Goal: Task Accomplishment & Management: Manage account settings

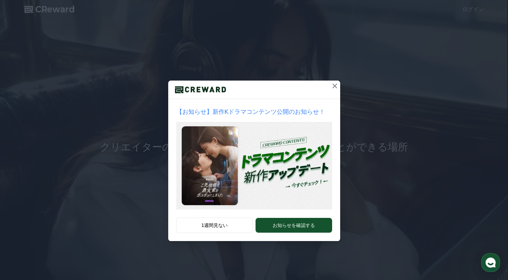
click at [336, 81] on button at bounding box center [335, 86] width 11 height 11
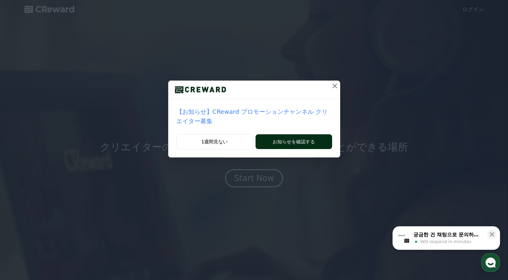
click at [270, 134] on button "お知らせを確認する" at bounding box center [294, 141] width 76 height 15
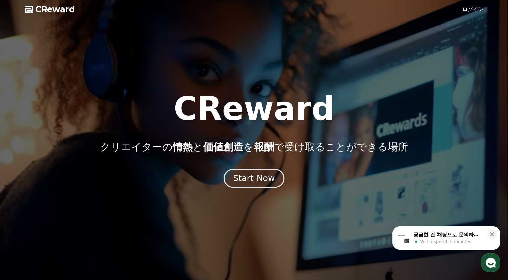
click at [256, 177] on div "Start Now" at bounding box center [254, 178] width 42 height 11
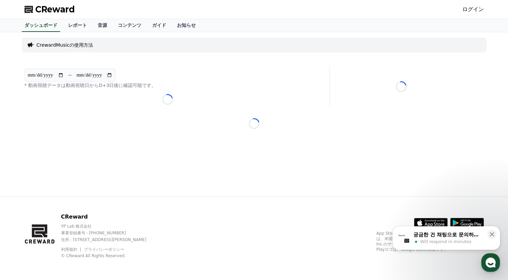
click at [476, 10] on link "ログイン" at bounding box center [474, 9] width 22 height 8
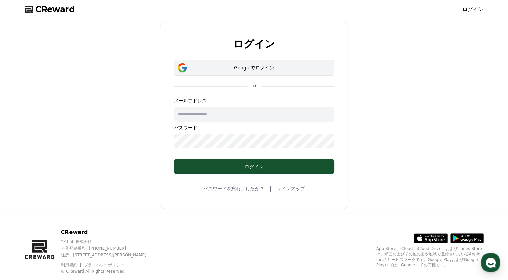
click at [208, 66] on div "Googleでログイン" at bounding box center [254, 68] width 141 height 7
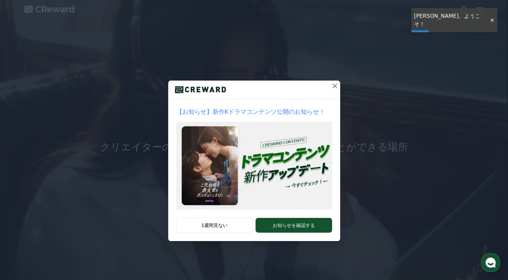
click at [328, 86] on div at bounding box center [254, 90] width 172 height 18
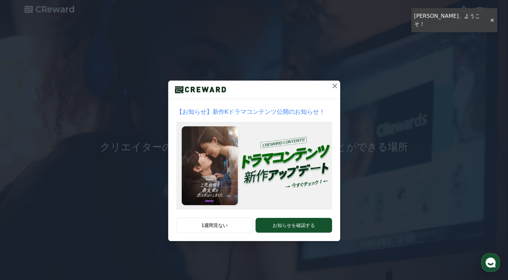
click at [334, 88] on icon at bounding box center [335, 86] width 8 height 8
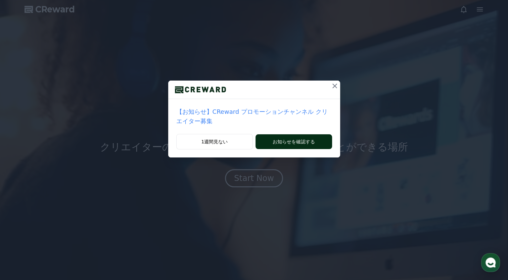
click at [283, 134] on button "お知らせを確認する" at bounding box center [294, 141] width 76 height 15
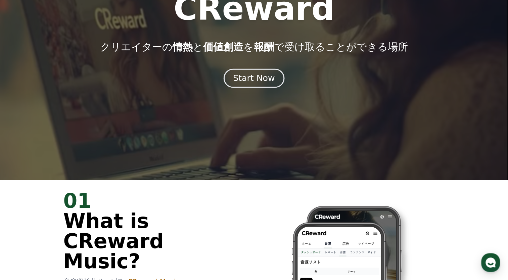
scroll to position [101, 0]
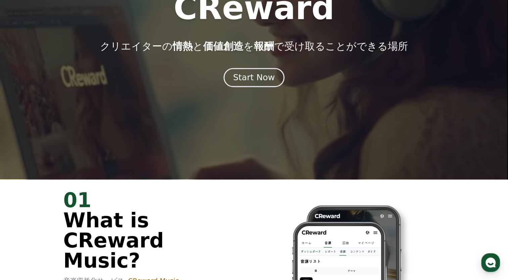
click at [257, 78] on div "Start Now" at bounding box center [254, 77] width 42 height 11
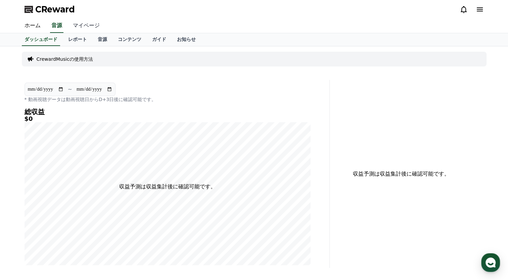
click at [78, 24] on link "マイページ" at bounding box center [87, 26] width 38 height 14
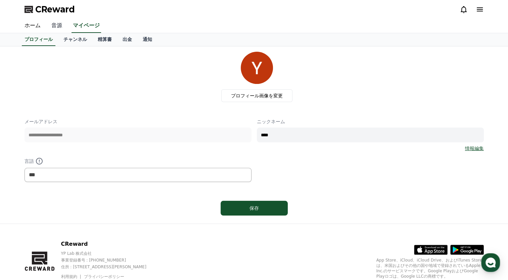
click at [55, 28] on link "音源" at bounding box center [57, 26] width 22 height 14
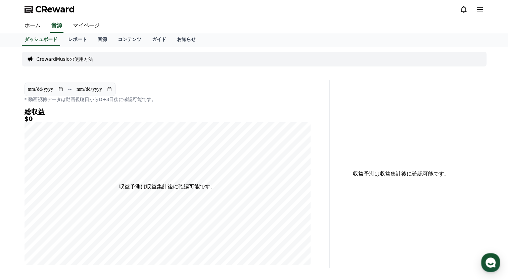
click at [206, 97] on p "* 動画視聴データは動画視聴日からD+3日後に確認可能です。" at bounding box center [168, 99] width 286 height 7
click at [83, 27] on link "マイページ" at bounding box center [87, 26] width 38 height 14
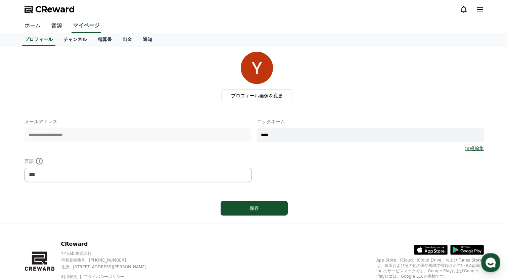
click at [60, 44] on link "チャンネル" at bounding box center [75, 39] width 34 height 13
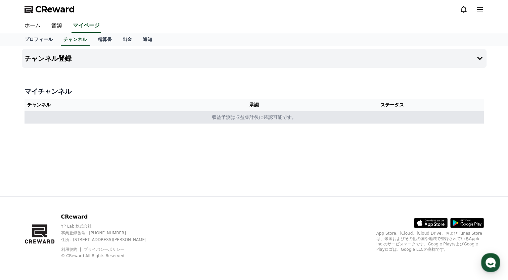
click at [32, 111] on td "収益予測は収益集計後に確認可能です。" at bounding box center [255, 117] width 460 height 12
click at [229, 122] on td "収益予測は収益集計後に確認可能です。" at bounding box center [255, 117] width 460 height 12
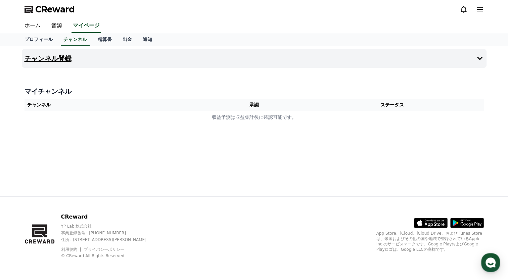
click at [39, 58] on h4 "チャンネル登録" at bounding box center [48, 58] width 47 height 7
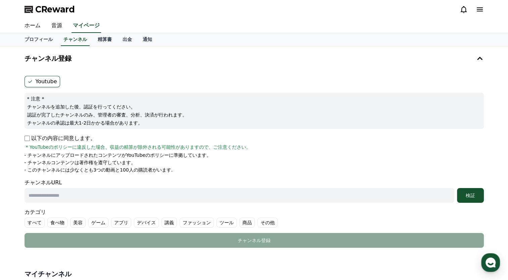
click at [95, 72] on div "チャンネル登録 Youtube * 注意 * チャンネルを追加した後、認証を行ってください。 認証が完了したチャンネルのみ、管理者の審査、分析、決済が行われま…" at bounding box center [254, 150] width 465 height 202
click at [93, 84] on ul "Youtube" at bounding box center [255, 81] width 460 height 11
drag, startPoint x: 470, startPoint y: 14, endPoint x: 476, endPoint y: 6, distance: 10.1
click at [470, 13] on div "CReward" at bounding box center [254, 9] width 470 height 19
click at [476, 6] on icon at bounding box center [480, 9] width 8 height 8
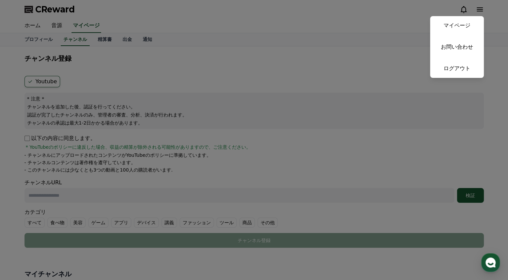
click at [147, 23] on button "close" at bounding box center [254, 140] width 508 height 280
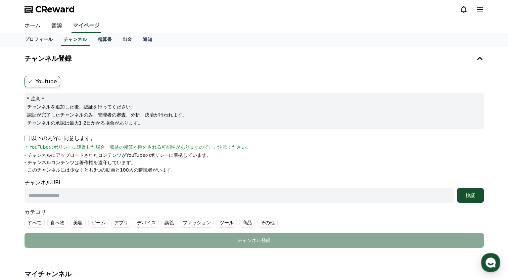
drag, startPoint x: 489, startPoint y: 8, endPoint x: 472, endPoint y: 17, distance: 19.4
click at [489, 8] on div "CReward" at bounding box center [254, 9] width 470 height 19
drag, startPoint x: 472, startPoint y: 17, endPoint x: 477, endPoint y: 11, distance: 7.8
click at [475, 15] on div "CReward" at bounding box center [254, 9] width 470 height 19
click at [477, 11] on icon at bounding box center [480, 9] width 6 height 4
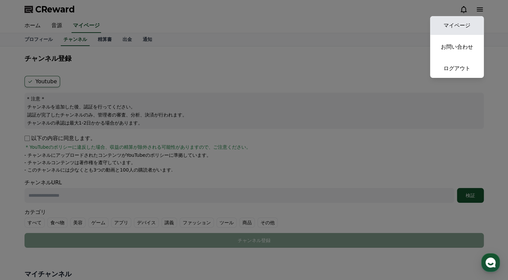
click at [444, 28] on link "マイページ" at bounding box center [457, 25] width 54 height 19
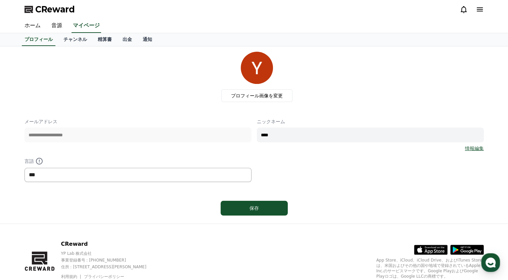
click at [210, 174] on select "*** ******* ***" at bounding box center [138, 175] width 227 height 14
select select "**********"
click at [25, 168] on select "*** ******* ***" at bounding box center [138, 175] width 227 height 14
click at [83, 84] on div "プロフィール画像を変更" at bounding box center [257, 77] width 454 height 50
click at [42, 38] on link "プロフィール" at bounding box center [39, 39] width 34 height 13
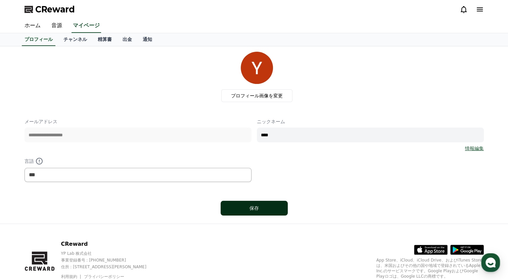
click at [253, 208] on div "保存" at bounding box center [254, 208] width 40 height 7
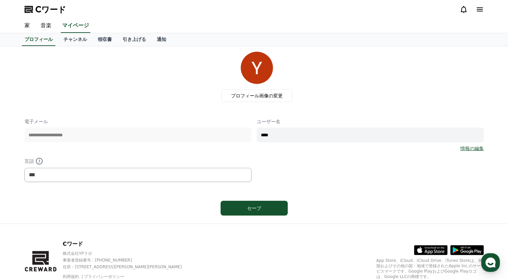
select select "**********"
click at [70, 39] on font "チャンネル" at bounding box center [76, 39] width 24 height 5
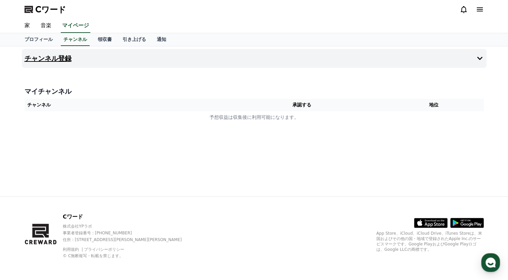
click at [48, 57] on h4 "チャンネル登録" at bounding box center [48, 58] width 47 height 7
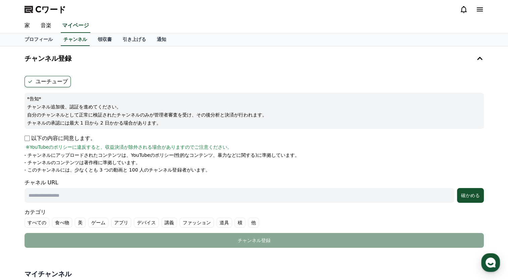
click at [148, 69] on div "チャンネル登録 ユーチューブ *告知* チャンネル追加後、認証を進めてください。 自分のチャンネルとして正常に検証されたチャンネルのみが管理者審査を受け、その…" at bounding box center [254, 150] width 465 height 202
click at [477, 10] on icon at bounding box center [480, 9] width 8 height 8
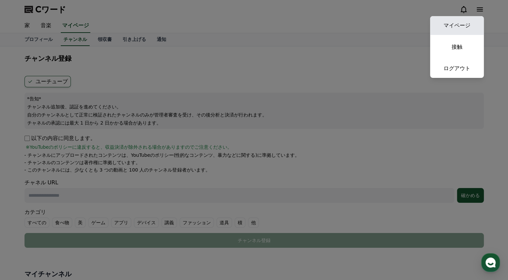
click at [459, 30] on link "マイページ" at bounding box center [457, 25] width 54 height 19
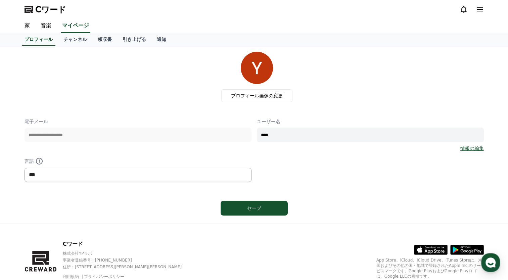
click at [147, 175] on select "*** ** ***" at bounding box center [138, 175] width 227 height 14
click at [113, 218] on div "**********" at bounding box center [254, 135] width 465 height 172
drag, startPoint x: 99, startPoint y: 173, endPoint x: 98, endPoint y: 181, distance: 8.2
click at [99, 173] on select "*** ** ***" at bounding box center [138, 175] width 227 height 14
select select "**********"
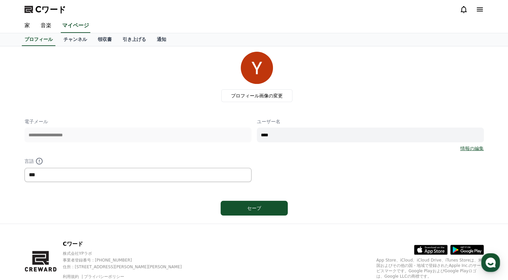
click at [25, 168] on select "*** ** ***" at bounding box center [138, 175] width 227 height 14
click at [248, 209] on div "セーブ" at bounding box center [254, 208] width 40 height 7
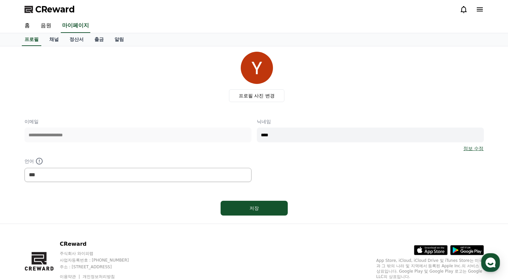
select select "**********"
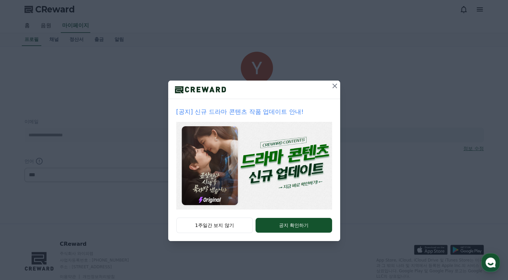
click at [332, 87] on icon at bounding box center [335, 86] width 8 height 8
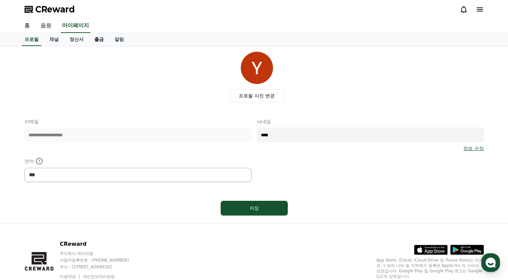
click at [99, 39] on link "출금" at bounding box center [99, 39] width 20 height 13
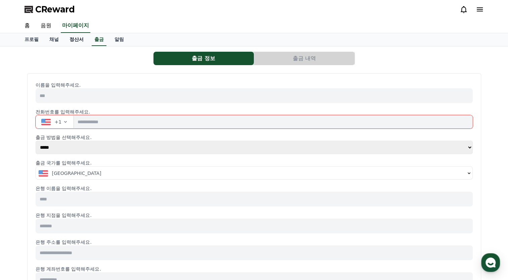
click at [76, 42] on link "정산서" at bounding box center [76, 39] width 25 height 13
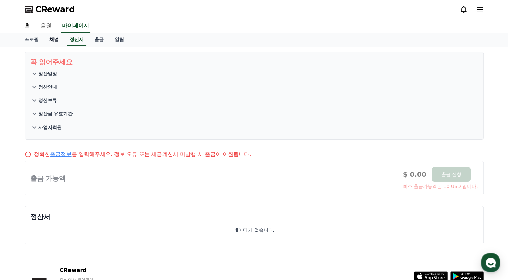
click at [55, 41] on link "채널" at bounding box center [54, 39] width 20 height 13
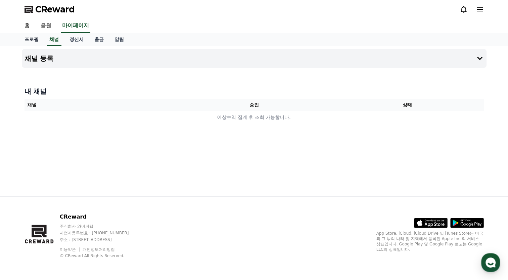
click at [36, 39] on link "프로필" at bounding box center [31, 39] width 25 height 13
select select "**********"
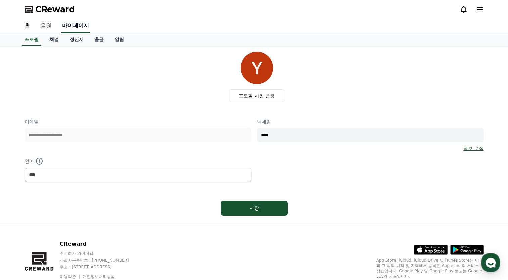
click at [73, 28] on link "마이페이지" at bounding box center [76, 26] width 30 height 14
click at [50, 32] on link "음원" at bounding box center [46, 26] width 22 height 14
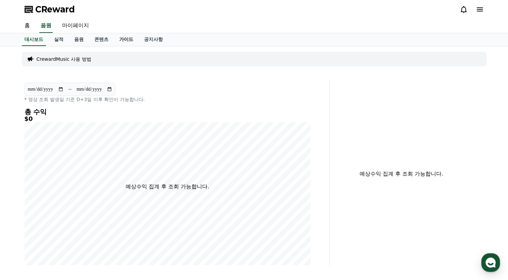
click at [128, 40] on link "가이드" at bounding box center [126, 39] width 25 height 13
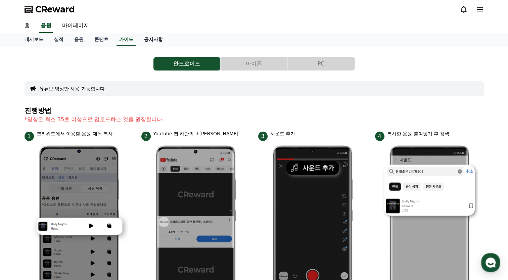
click at [149, 41] on link "공지사항" at bounding box center [154, 39] width 30 height 13
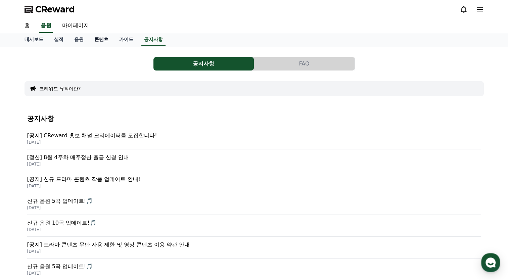
click at [90, 39] on link "콘텐츠" at bounding box center [101, 39] width 25 height 13
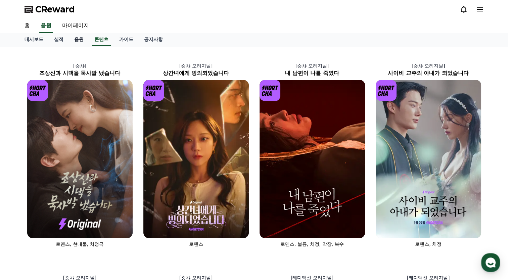
click at [71, 37] on link "음원" at bounding box center [79, 39] width 20 height 13
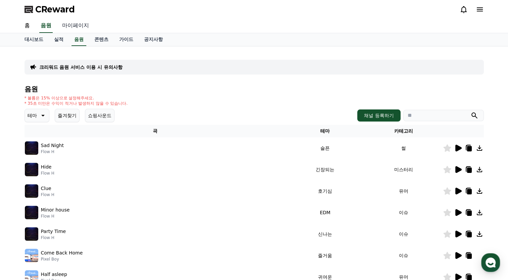
click at [76, 21] on link "마이페이지" at bounding box center [76, 26] width 38 height 14
select select "**********"
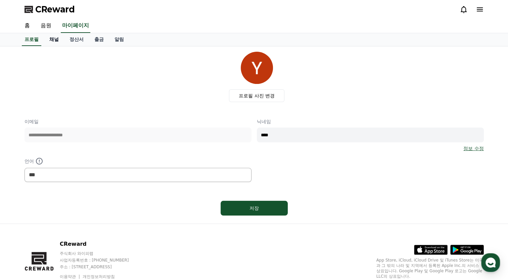
click at [50, 38] on link "채널" at bounding box center [54, 39] width 20 height 13
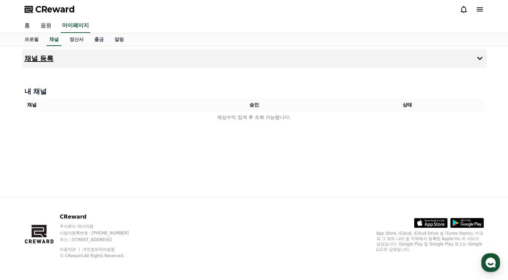
click at [42, 58] on h4 "채널 등록" at bounding box center [39, 58] width 29 height 7
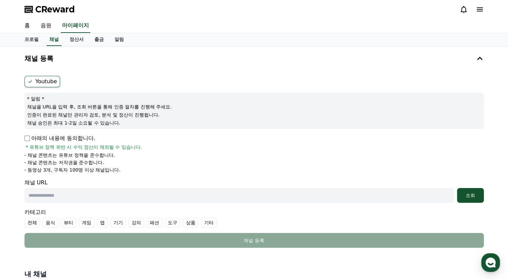
click at [477, 10] on icon at bounding box center [480, 9] width 8 height 8
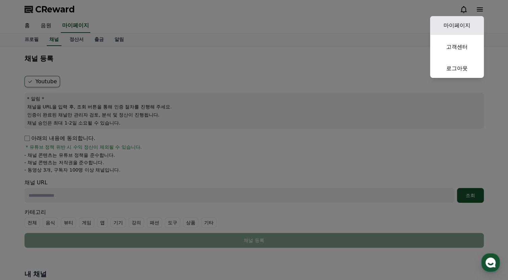
click at [457, 30] on link "마이페이지" at bounding box center [457, 25] width 54 height 19
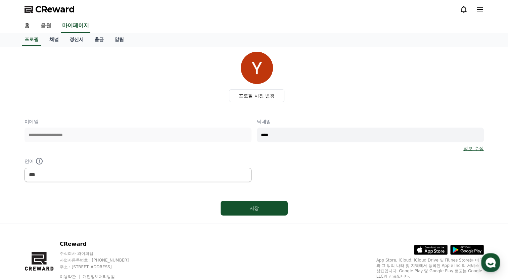
click at [98, 182] on div "**********" at bounding box center [255, 135] width 460 height 167
click at [98, 174] on select "*** ******* ***" at bounding box center [138, 175] width 227 height 14
select select "**********"
click at [25, 168] on select "*** ******* ***" at bounding box center [138, 175] width 227 height 14
click at [276, 208] on button "저장" at bounding box center [254, 208] width 67 height 15
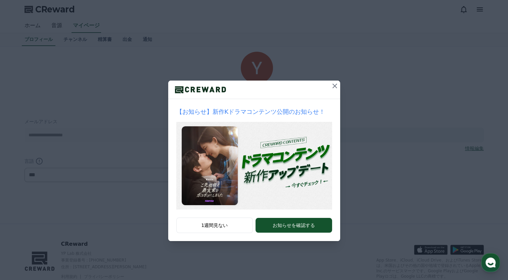
click at [336, 86] on icon at bounding box center [335, 86] width 8 height 8
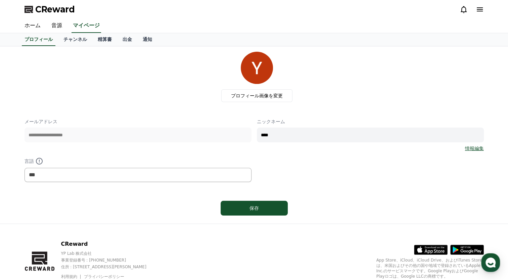
click at [468, 150] on link "情報編集" at bounding box center [474, 148] width 19 height 7
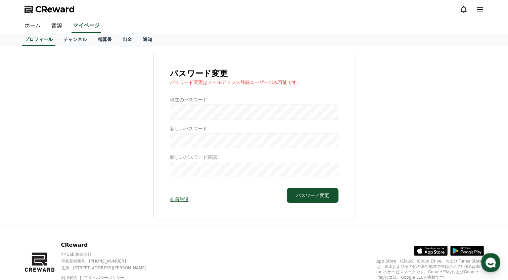
click at [39, 76] on div "パスワード変更 パスワード変更はメールアドレス登録ユーザーのみ可能です。 現在のパスワード 新しいパスワード 新しいパスワード確認 会員脱退 パスワード変更" at bounding box center [255, 136] width 460 height 168
click at [34, 40] on link "プロフィール" at bounding box center [39, 39] width 34 height 13
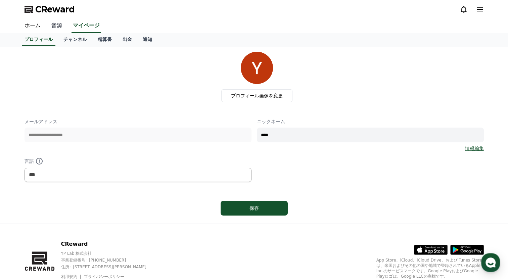
click at [47, 29] on link "音源" at bounding box center [57, 26] width 22 height 14
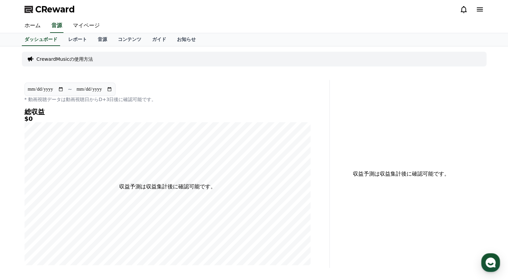
click at [167, 91] on div "**********" at bounding box center [168, 93] width 286 height 20
click at [68, 42] on link "レポート" at bounding box center [78, 39] width 30 height 13
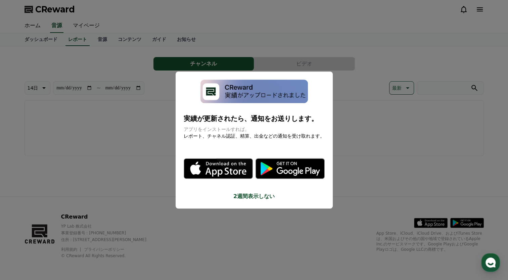
click at [248, 200] on button "2週間表示しない" at bounding box center [254, 197] width 141 height 8
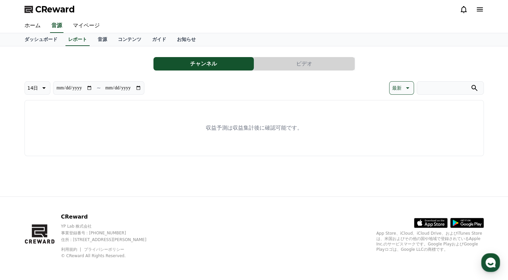
click at [165, 175] on div "**********" at bounding box center [254, 121] width 470 height 150
click at [92, 38] on link "音源" at bounding box center [102, 39] width 20 height 13
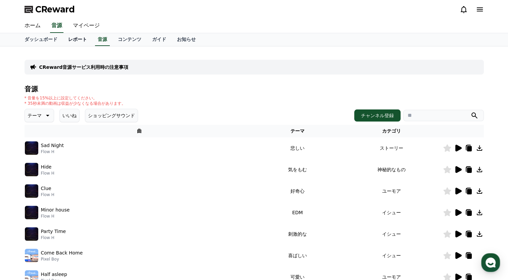
click at [63, 40] on link "レポート" at bounding box center [78, 39] width 30 height 13
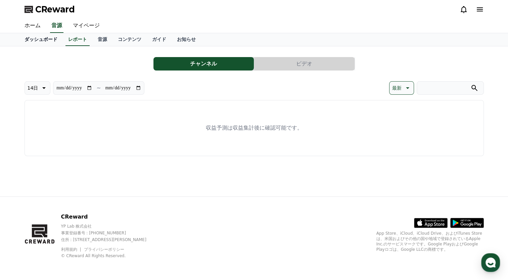
click at [38, 40] on link "ダッシュボード" at bounding box center [41, 39] width 44 height 13
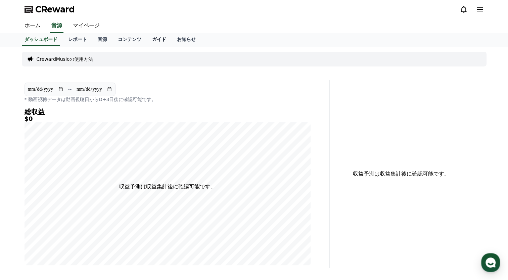
click at [147, 40] on link "ガイド" at bounding box center [159, 39] width 25 height 13
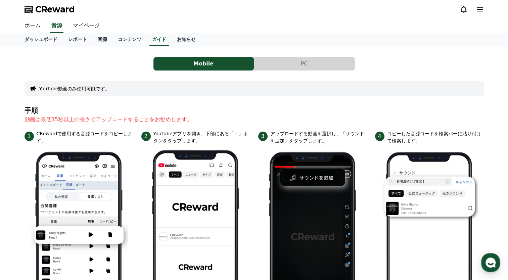
click at [92, 40] on link "音源" at bounding box center [102, 39] width 20 height 13
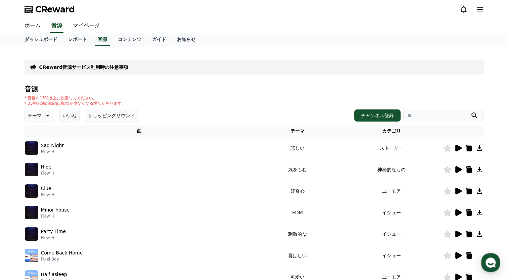
scroll to position [34, 0]
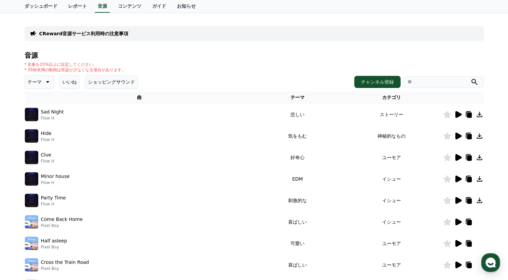
click at [459, 157] on icon at bounding box center [459, 157] width 6 height 7
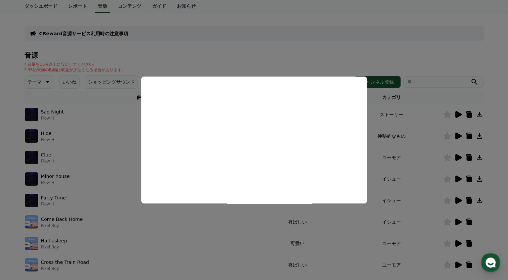
click at [231, 58] on button "close modal" at bounding box center [254, 140] width 508 height 280
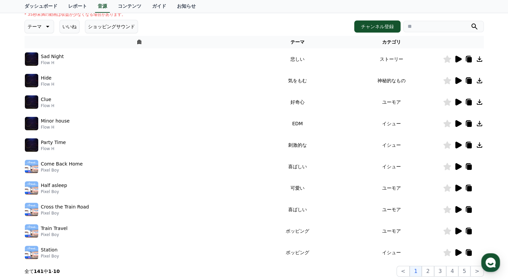
scroll to position [101, 0]
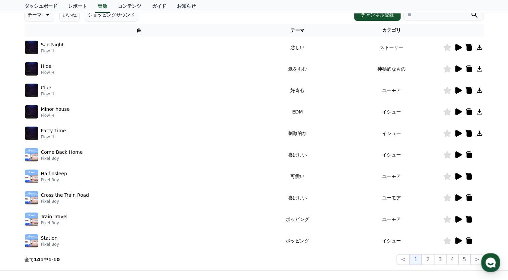
click at [457, 199] on icon at bounding box center [459, 198] width 6 height 7
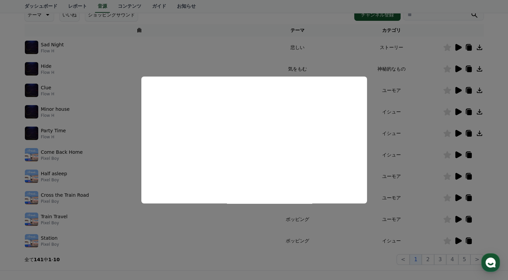
click at [240, 63] on button "close modal" at bounding box center [254, 140] width 508 height 280
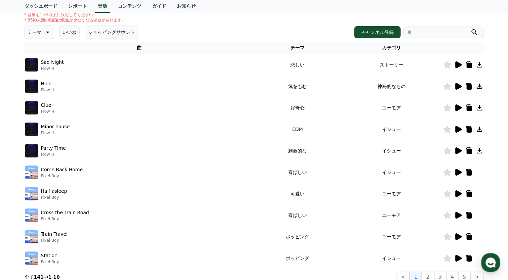
scroll to position [6, 0]
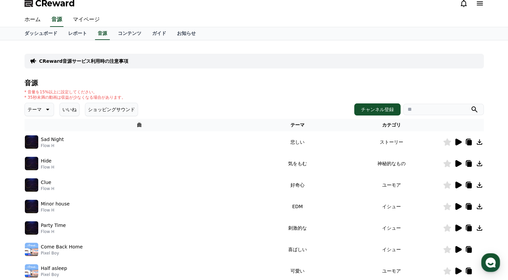
click at [36, 110] on p "テーマ" at bounding box center [35, 109] width 14 height 9
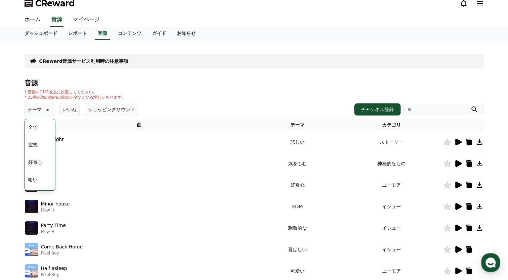
click at [36, 110] on p "テーマ" at bounding box center [35, 109] width 14 height 9
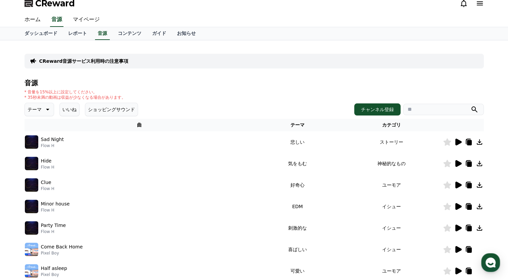
click at [216, 92] on div "* 音量を15%以上に設定してください。 * 35秒未満の動画は収益が少なくなる場合があります。" at bounding box center [255, 94] width 460 height 11
click at [32, 109] on p "テーマ" at bounding box center [35, 109] width 14 height 9
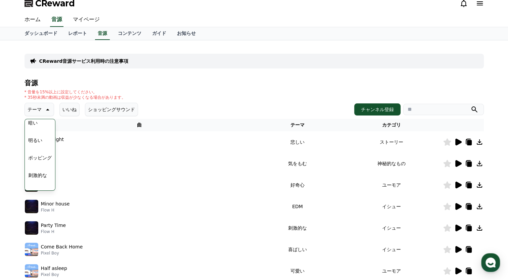
scroll to position [168, 0]
click at [31, 153] on button "気分" at bounding box center [33, 151] width 15 height 15
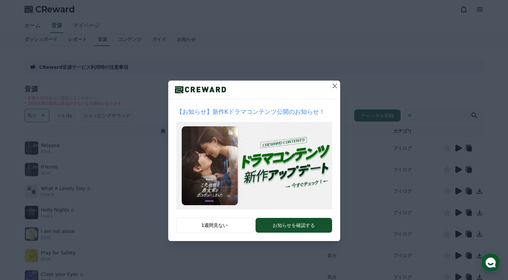
click at [335, 84] on icon at bounding box center [335, 86] width 8 height 8
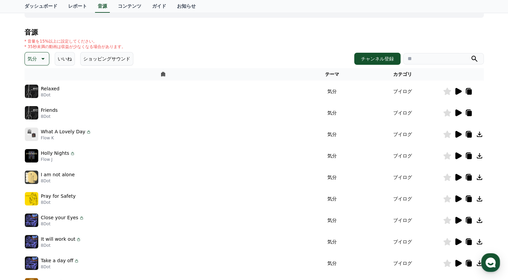
scroll to position [34, 0]
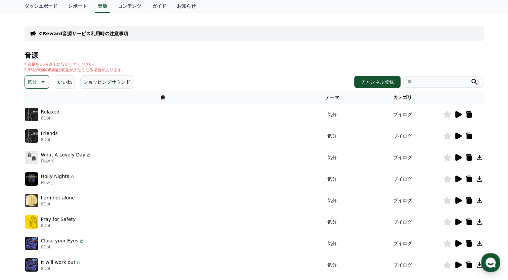
click at [461, 114] on icon at bounding box center [459, 114] width 6 height 7
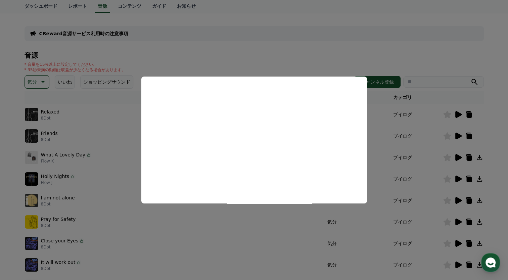
click at [396, 51] on button "close modal" at bounding box center [254, 140] width 508 height 280
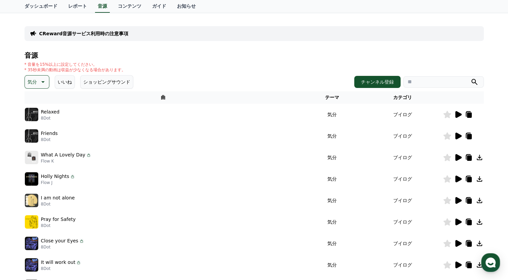
click at [447, 116] on icon at bounding box center [448, 114] width 8 height 7
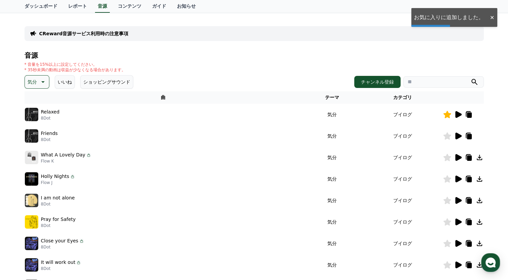
click at [454, 133] on icon at bounding box center [458, 136] width 8 height 8
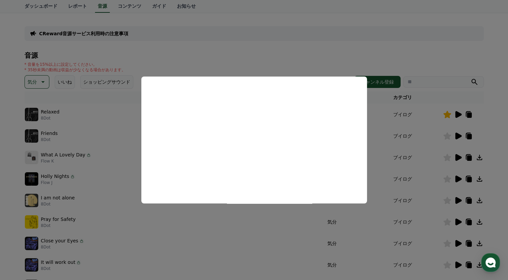
click at [296, 50] on button "close modal" at bounding box center [254, 140] width 508 height 280
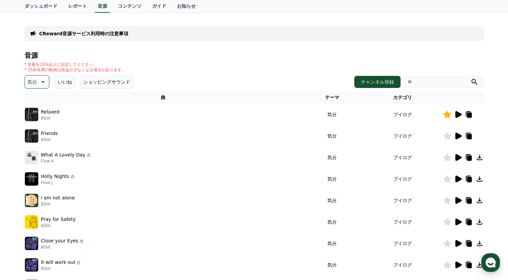
click at [450, 136] on icon at bounding box center [448, 135] width 8 height 7
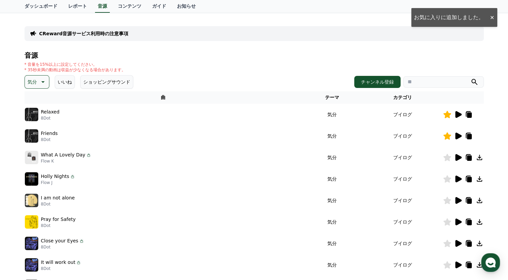
click at [43, 83] on icon at bounding box center [42, 82] width 8 height 8
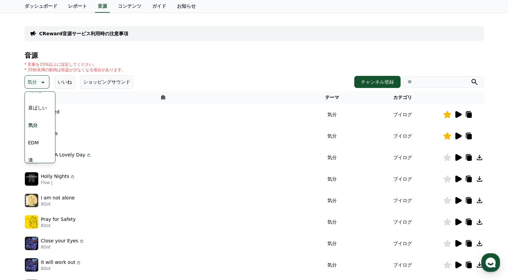
scroll to position [168, 0]
click at [35, 102] on button "喜ばしい" at bounding box center [38, 106] width 24 height 15
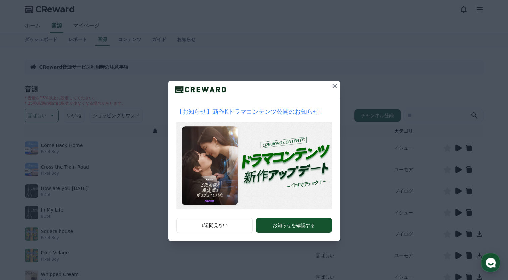
click at [331, 90] on button at bounding box center [335, 86] width 11 height 11
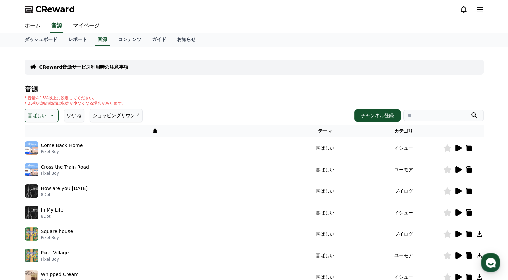
click at [458, 149] on icon at bounding box center [459, 148] width 6 height 7
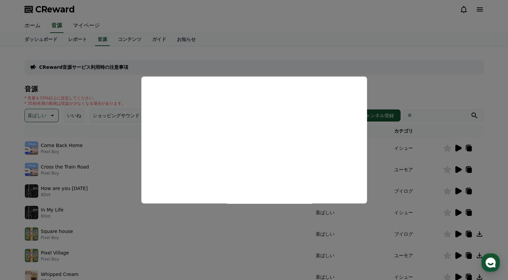
click at [340, 64] on button "close modal" at bounding box center [254, 140] width 508 height 280
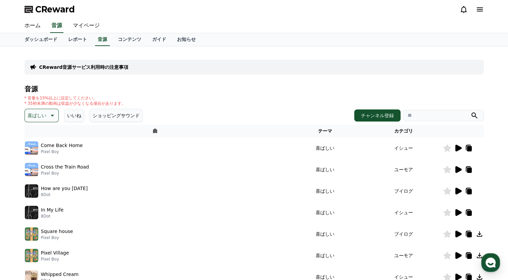
click at [458, 190] on icon at bounding box center [459, 191] width 6 height 7
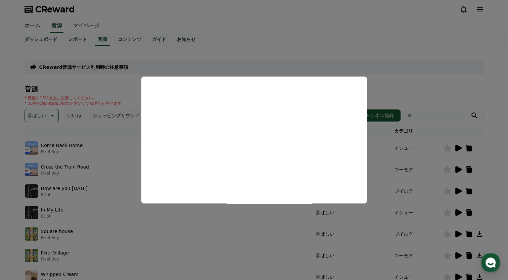
click at [269, 67] on button "close modal" at bounding box center [254, 140] width 508 height 280
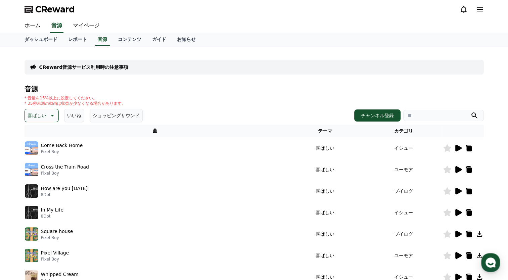
click at [448, 190] on icon at bounding box center [448, 191] width 8 height 7
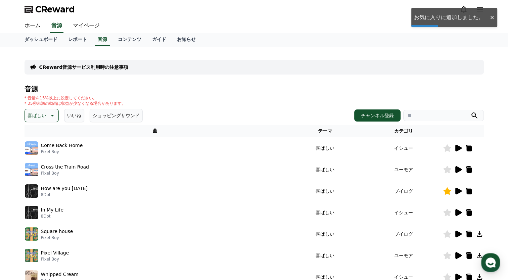
click at [456, 213] on icon at bounding box center [459, 212] width 6 height 7
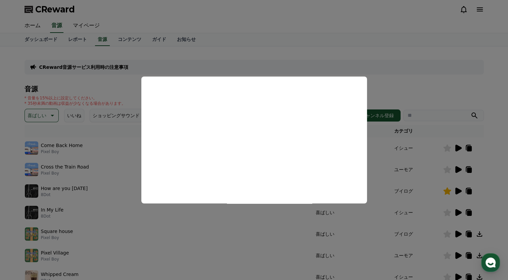
click at [298, 49] on button "close modal" at bounding box center [254, 140] width 508 height 280
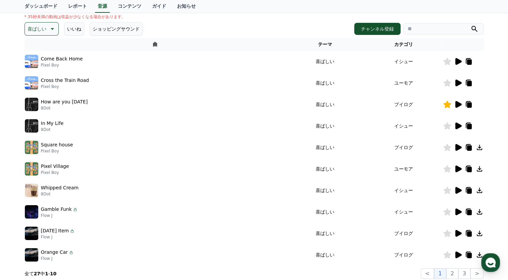
scroll to position [101, 0]
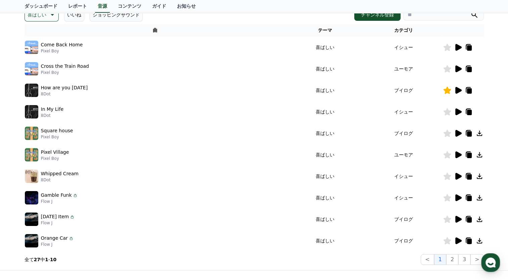
click at [456, 175] on icon at bounding box center [459, 176] width 6 height 7
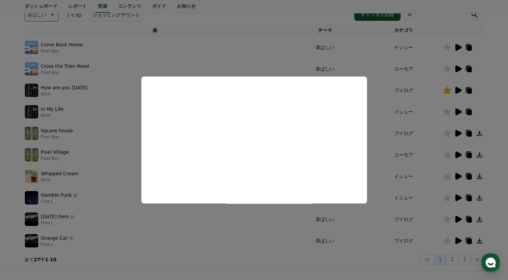
click at [281, 52] on button "close modal" at bounding box center [254, 140] width 508 height 280
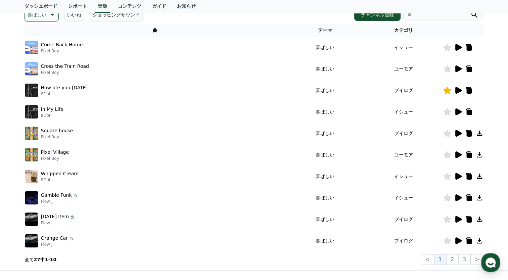
click at [457, 220] on icon at bounding box center [459, 219] width 6 height 7
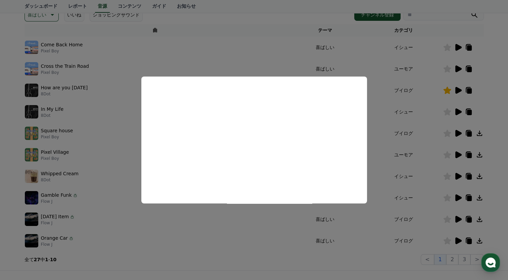
click at [248, 42] on button "close modal" at bounding box center [254, 140] width 508 height 280
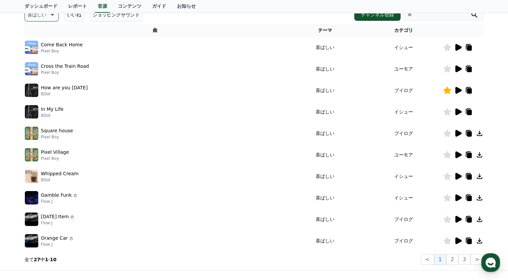
click at [447, 218] on icon at bounding box center [448, 219] width 8 height 7
click at [460, 241] on icon at bounding box center [459, 241] width 6 height 7
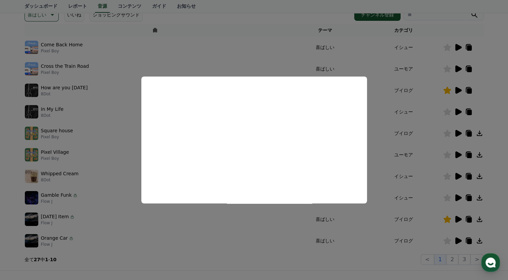
click at [232, 259] on button "close modal" at bounding box center [254, 140] width 508 height 280
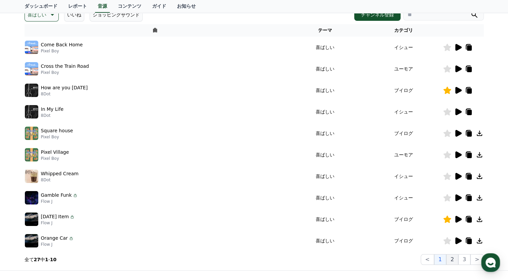
click at [458, 260] on button "2" at bounding box center [453, 259] width 12 height 11
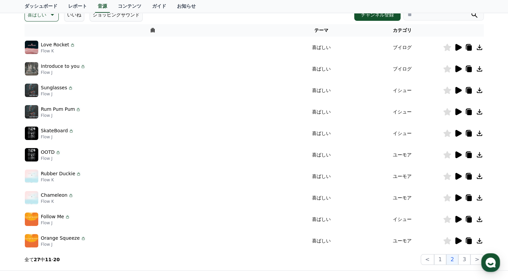
click at [460, 198] on icon at bounding box center [459, 198] width 6 height 7
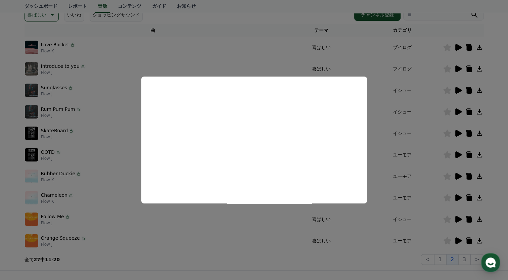
click at [247, 36] on button "close modal" at bounding box center [254, 140] width 508 height 280
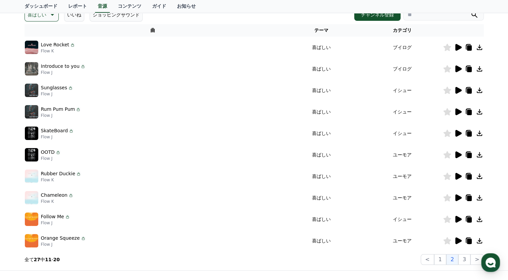
click at [460, 175] on icon at bounding box center [459, 176] width 6 height 7
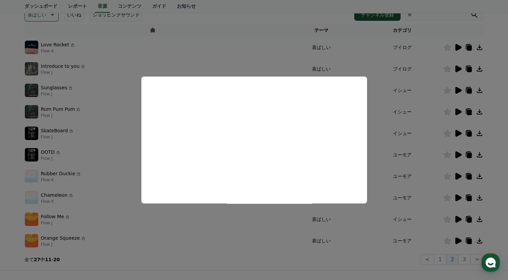
click at [259, 46] on button "close modal" at bounding box center [254, 140] width 508 height 280
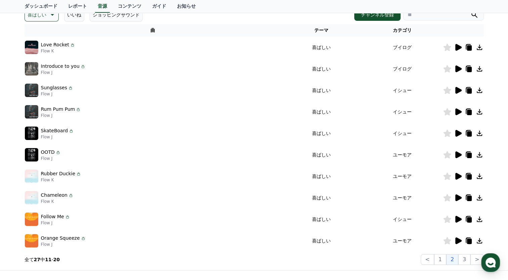
click at [442, 177] on td "ユーモア" at bounding box center [402, 177] width 81 height 22
click at [447, 174] on icon at bounding box center [448, 176] width 8 height 7
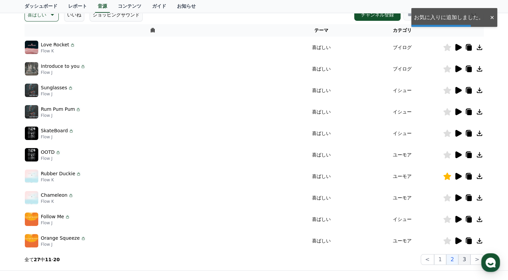
click at [466, 259] on button "3" at bounding box center [465, 259] width 12 height 11
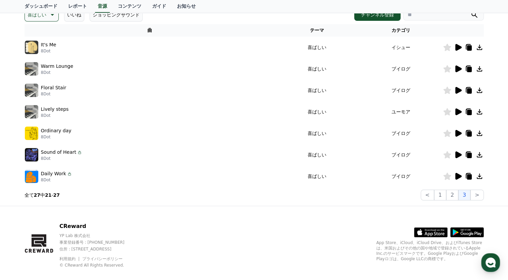
click at [457, 175] on icon at bounding box center [459, 176] width 6 height 7
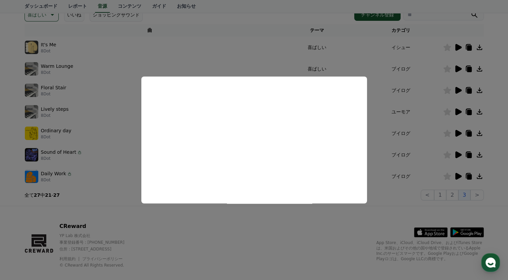
click at [285, 237] on button "close modal" at bounding box center [254, 140] width 508 height 280
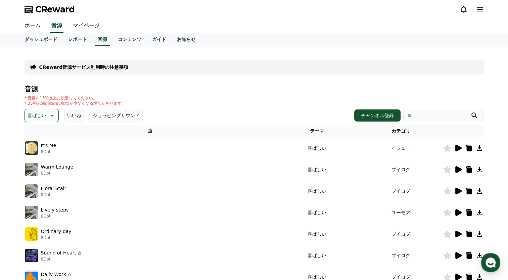
click at [39, 113] on p "喜ばしい" at bounding box center [37, 115] width 19 height 9
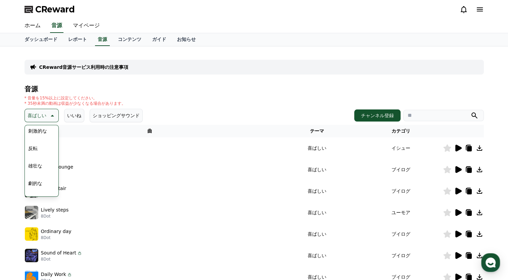
scroll to position [168, 0]
click at [34, 176] on button "EDM" at bounding box center [34, 175] width 16 height 15
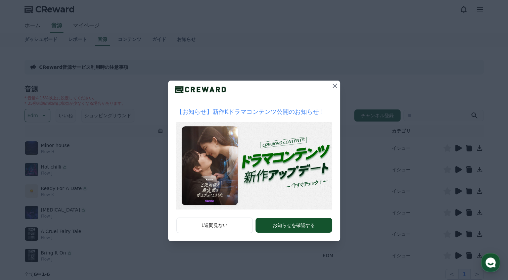
click at [336, 87] on icon at bounding box center [335, 86] width 5 height 5
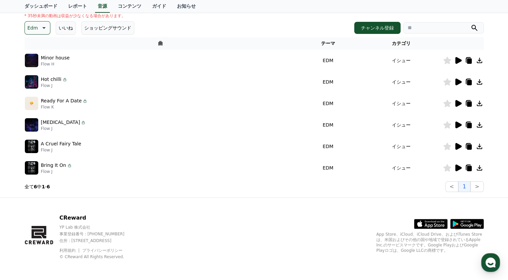
scroll to position [88, 0]
click at [458, 146] on icon at bounding box center [459, 146] width 6 height 7
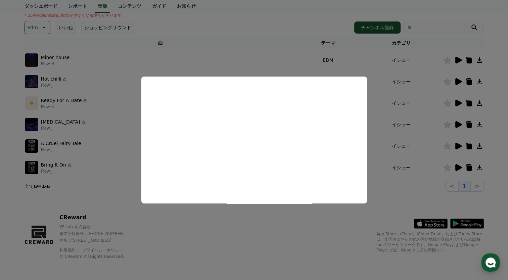
click at [260, 216] on button "close modal" at bounding box center [254, 140] width 508 height 280
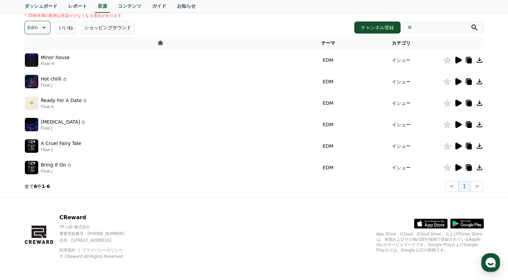
click at [460, 167] on icon at bounding box center [459, 167] width 6 height 7
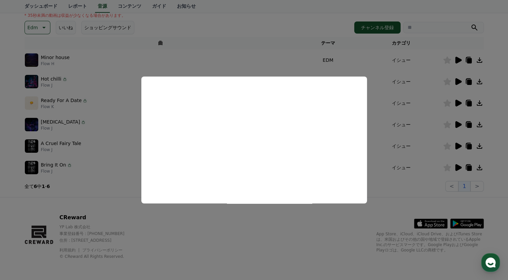
click at [271, 225] on button "close modal" at bounding box center [254, 140] width 508 height 280
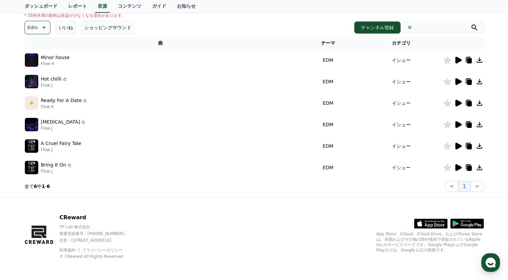
click at [456, 78] on icon at bounding box center [459, 81] width 6 height 7
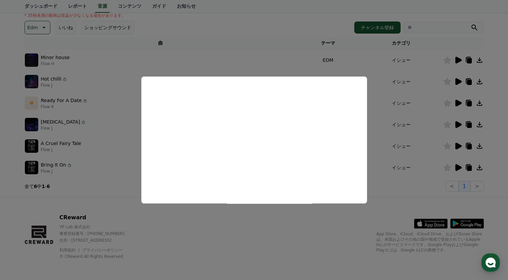
click at [299, 32] on button "close modal" at bounding box center [254, 140] width 508 height 280
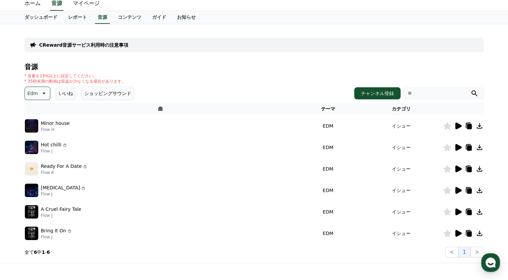
scroll to position [21, 0]
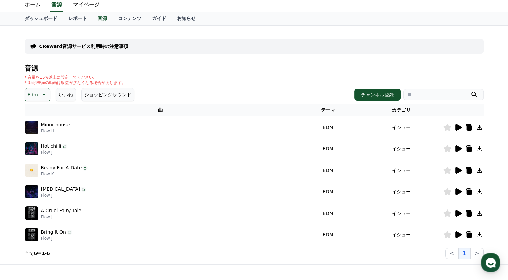
click at [40, 88] on button "Edm" at bounding box center [38, 94] width 26 height 13
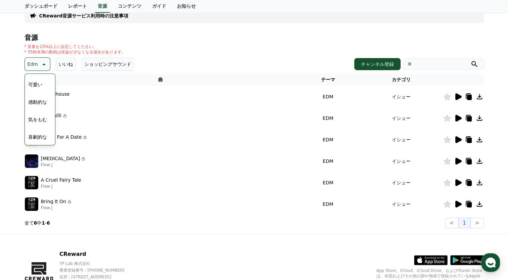
scroll to position [88, 0]
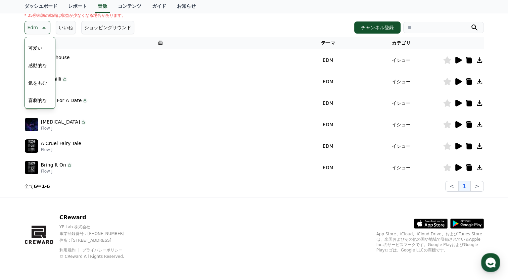
click at [39, 45] on button "可愛い" at bounding box center [35, 48] width 19 height 15
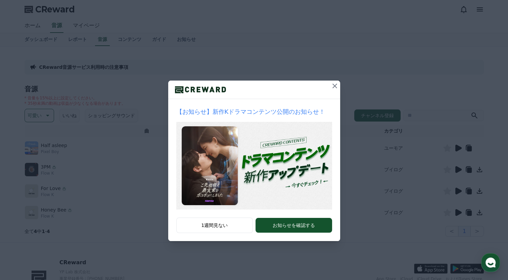
click at [334, 84] on icon at bounding box center [335, 86] width 8 height 8
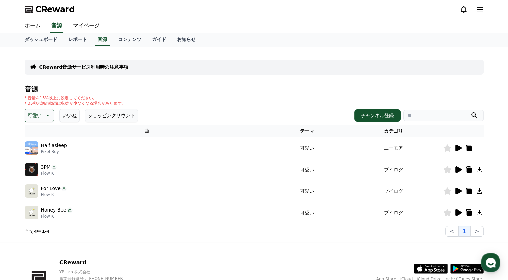
click at [457, 170] on icon at bounding box center [459, 169] width 6 height 7
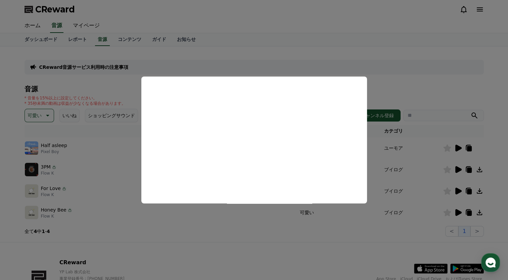
click at [429, 82] on button "close modal" at bounding box center [254, 140] width 508 height 280
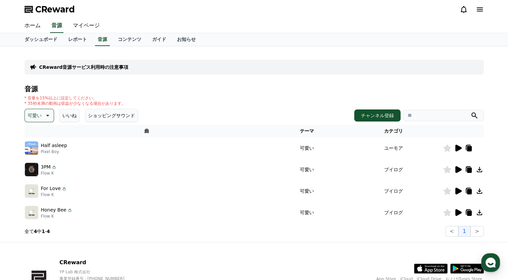
click at [446, 168] on icon at bounding box center [448, 169] width 8 height 7
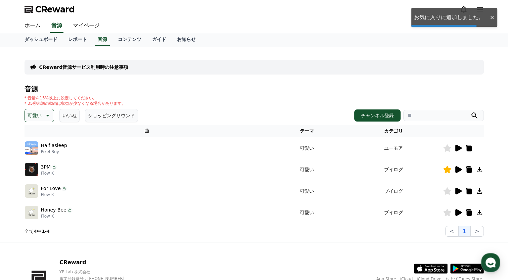
click at [456, 192] on icon at bounding box center [459, 191] width 6 height 7
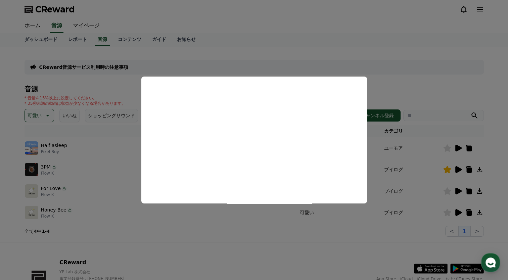
click at [408, 57] on button "close modal" at bounding box center [254, 140] width 508 height 280
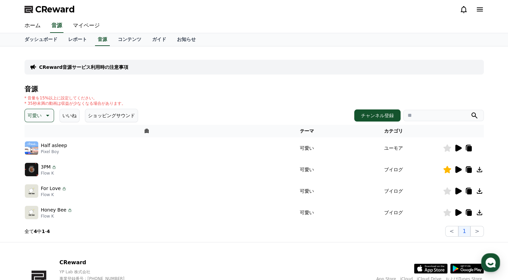
click at [461, 210] on icon at bounding box center [458, 213] width 8 height 8
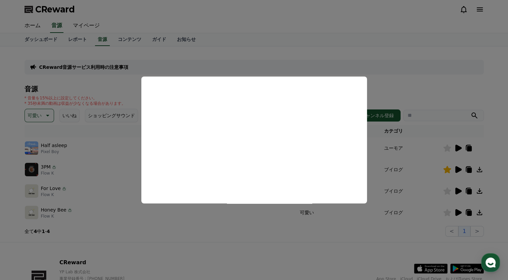
drag, startPoint x: 443, startPoint y: 100, endPoint x: 444, endPoint y: 137, distance: 37.0
click at [443, 100] on button "close modal" at bounding box center [254, 140] width 508 height 280
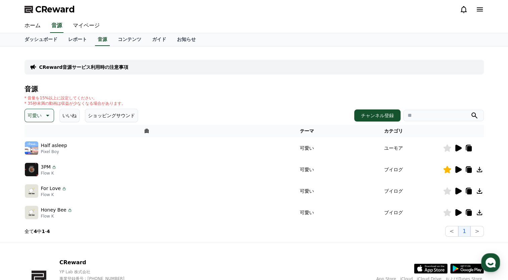
click at [447, 210] on icon at bounding box center [448, 212] width 8 height 7
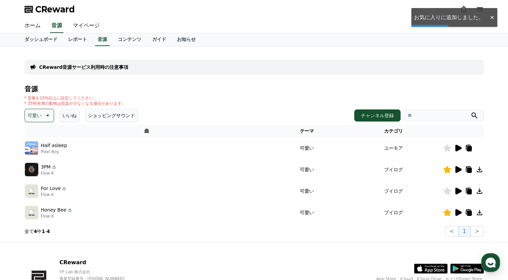
click at [455, 168] on icon at bounding box center [458, 170] width 8 height 8
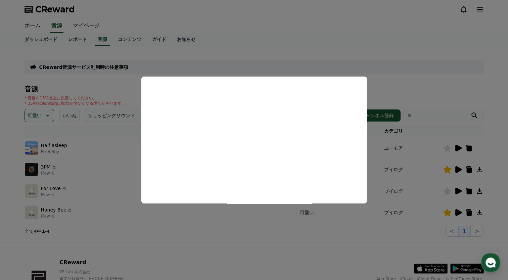
click at [299, 67] on button "close modal" at bounding box center [254, 140] width 508 height 280
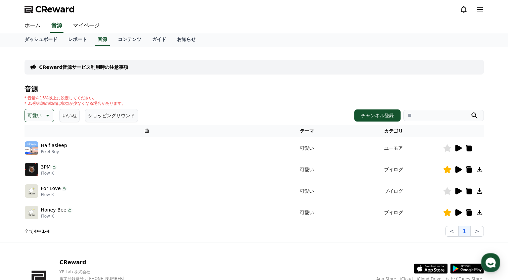
click at [43, 116] on icon at bounding box center [47, 116] width 8 height 8
click at [39, 176] on button "悲しい" at bounding box center [35, 176] width 19 height 15
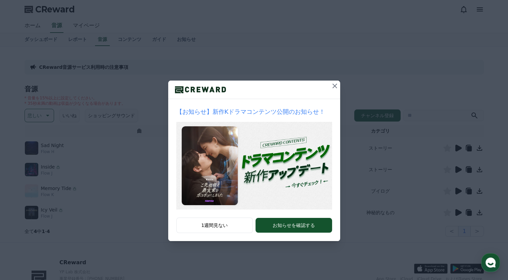
click at [332, 86] on icon at bounding box center [335, 86] width 8 height 8
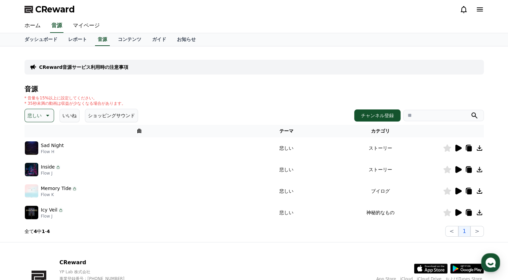
click at [459, 190] on icon at bounding box center [459, 191] width 6 height 7
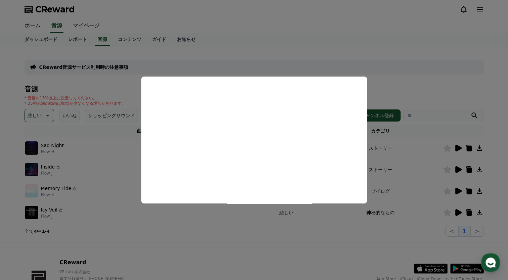
click at [294, 64] on button "close modal" at bounding box center [254, 140] width 508 height 280
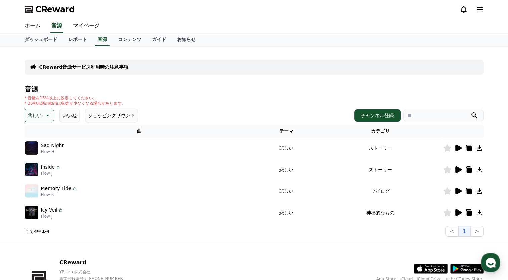
click at [38, 119] on p "悲しい" at bounding box center [35, 115] width 14 height 9
click at [38, 150] on button "空想" at bounding box center [33, 150] width 15 height 15
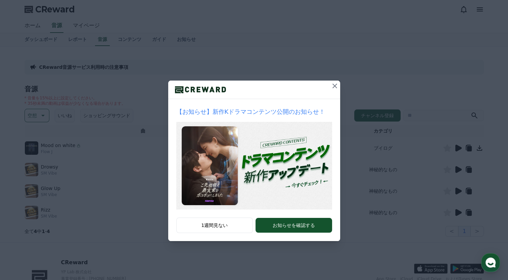
click at [337, 88] on icon at bounding box center [335, 86] width 8 height 8
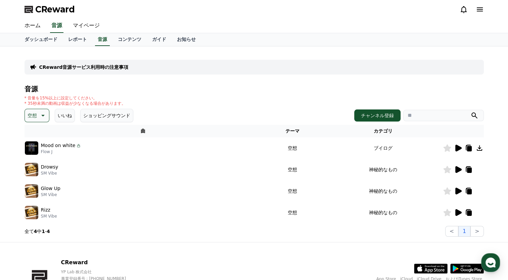
click at [454, 193] on div at bounding box center [464, 191] width 40 height 8
click at [461, 189] on icon at bounding box center [458, 191] width 8 height 8
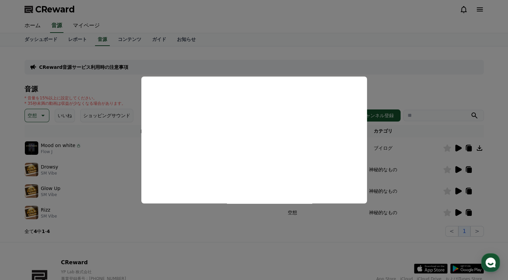
click at [398, 90] on button "close modal" at bounding box center [254, 140] width 508 height 280
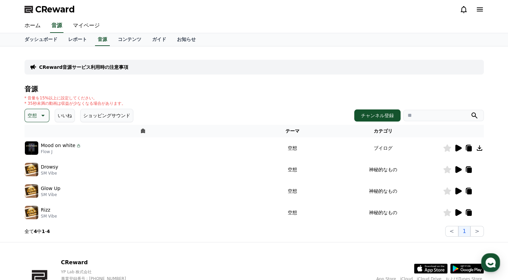
click at [446, 170] on icon at bounding box center [448, 169] width 8 height 7
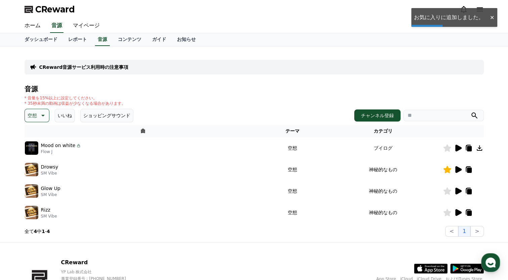
click at [456, 192] on icon at bounding box center [459, 191] width 6 height 7
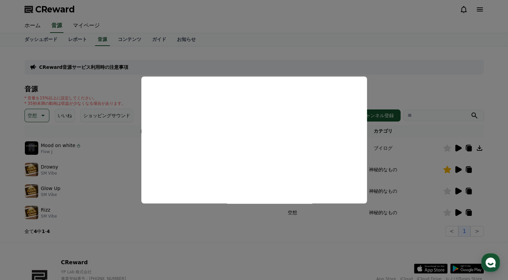
click at [155, 240] on button "close modal" at bounding box center [254, 140] width 508 height 280
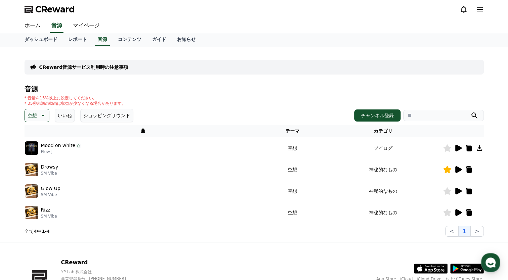
click at [460, 213] on icon at bounding box center [459, 212] width 6 height 7
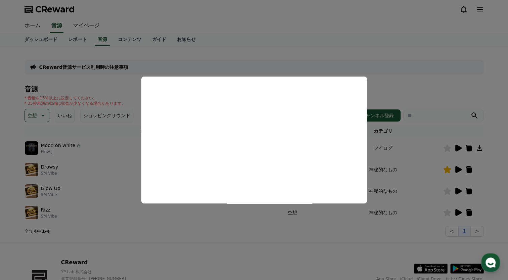
click at [435, 100] on button "close modal" at bounding box center [254, 140] width 508 height 280
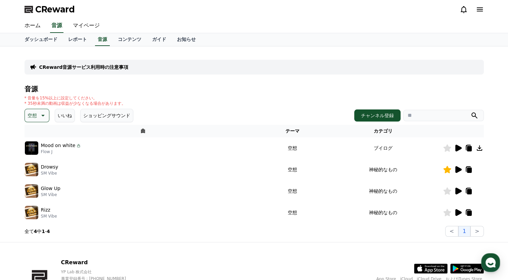
click at [447, 212] on icon at bounding box center [448, 212] width 8 height 7
click at [73, 28] on link "マイページ" at bounding box center [87, 26] width 38 height 14
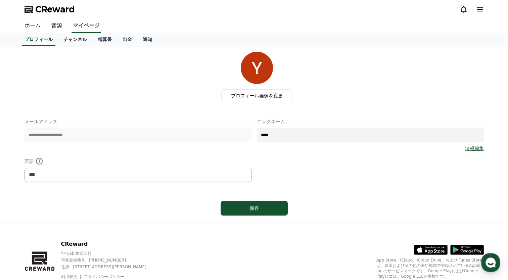
click at [65, 42] on link "チャンネル" at bounding box center [75, 39] width 34 height 13
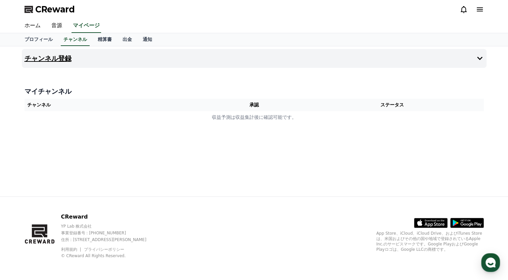
click at [55, 56] on h4 "チャンネル登録" at bounding box center [48, 58] width 47 height 7
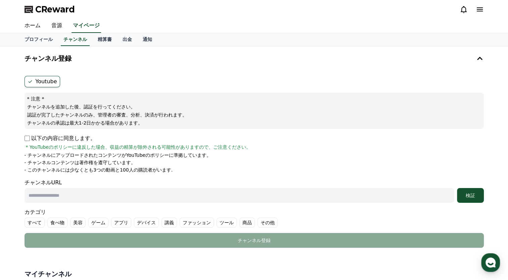
click at [37, 83] on label "Youtube" at bounding box center [43, 81] width 36 height 11
click at [62, 79] on ul "Youtube" at bounding box center [255, 81] width 460 height 11
click at [72, 90] on form "Youtube * 注意 * チャンネルを追加した後、認証を行ってください。 認証が完了したチャンネルのみ、管理者の審査、分析、決済が行われます。 チャンネル…" at bounding box center [255, 162] width 460 height 172
click at [95, 101] on p "* 注意 *" at bounding box center [254, 98] width 454 height 7
